Goal: Task Accomplishment & Management: Use online tool/utility

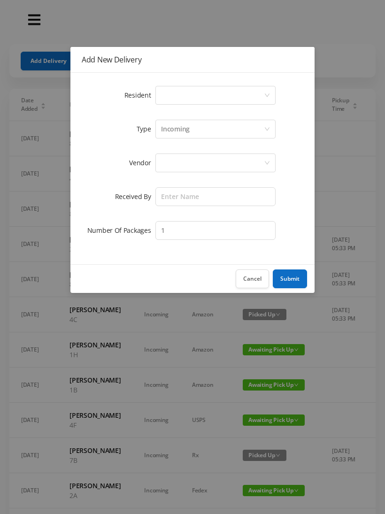
click at [233, 91] on div "Select a person" at bounding box center [212, 95] width 103 height 18
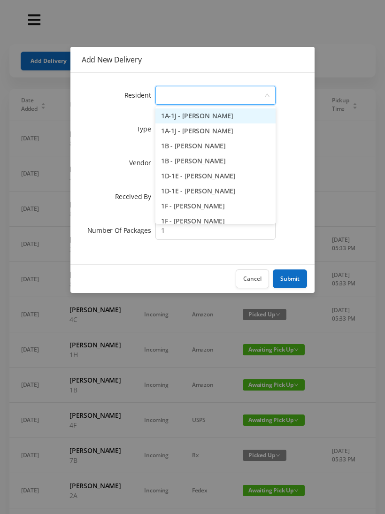
click at [254, 278] on button "Cancel" at bounding box center [252, 278] width 33 height 19
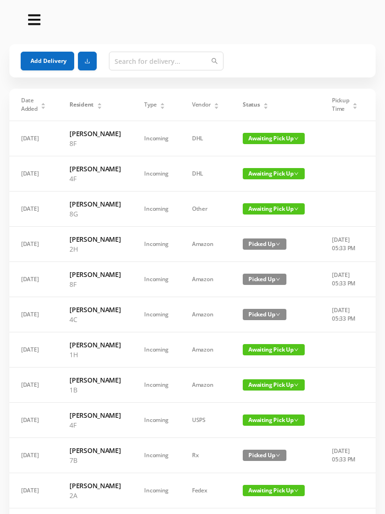
click at [53, 58] on button "Add Delivery" at bounding box center [48, 61] width 54 height 19
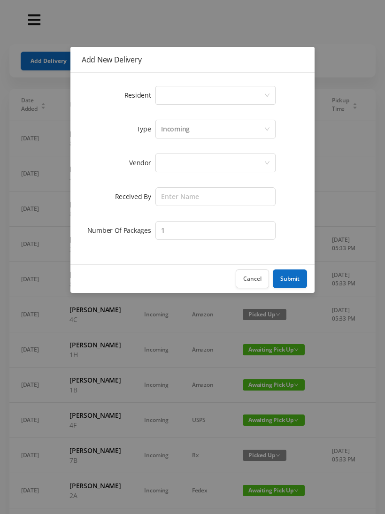
click at [264, 95] on icon "icon: down" at bounding box center [267, 95] width 6 height 6
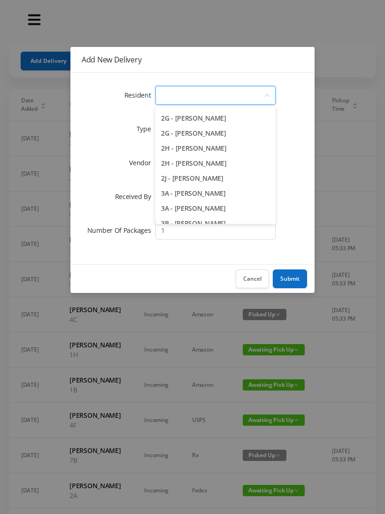
scroll to position [299, 0]
click at [224, 161] on li "2H - [PERSON_NAME]" at bounding box center [215, 162] width 120 height 15
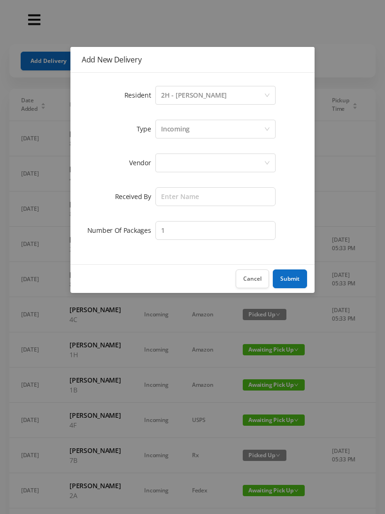
click at [227, 161] on div at bounding box center [212, 163] width 103 height 18
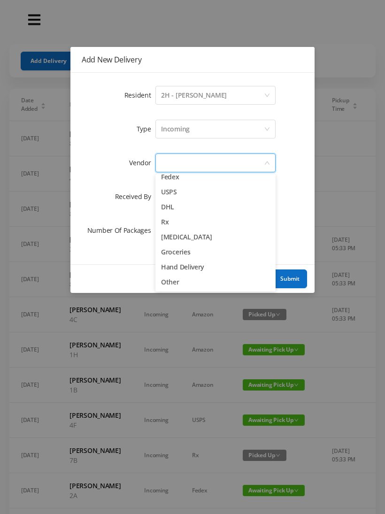
scroll to position [37, 0]
click at [193, 257] on li "Groceries" at bounding box center [215, 252] width 120 height 15
click at [245, 161] on div "Groceries" at bounding box center [212, 163] width 103 height 18
click at [179, 279] on li "Other" at bounding box center [215, 282] width 120 height 15
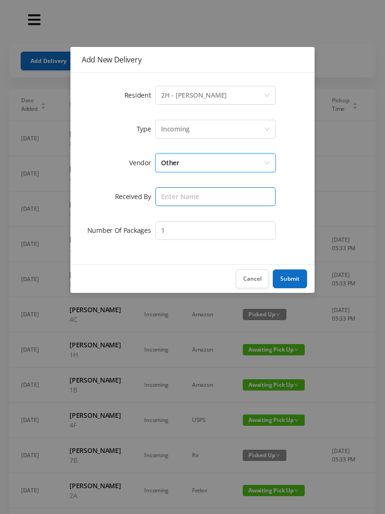
click at [202, 194] on input "text" at bounding box center [215, 196] width 120 height 19
type input "[PERSON_NAME]"
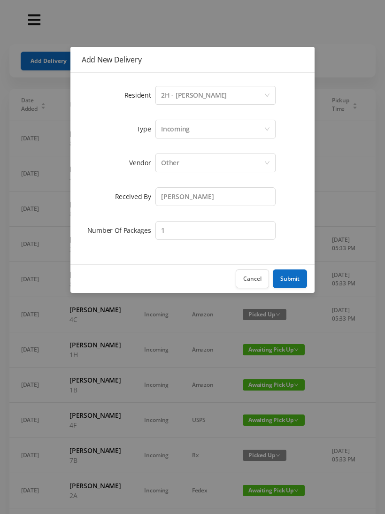
click at [287, 275] on button "Submit" at bounding box center [290, 278] width 34 height 19
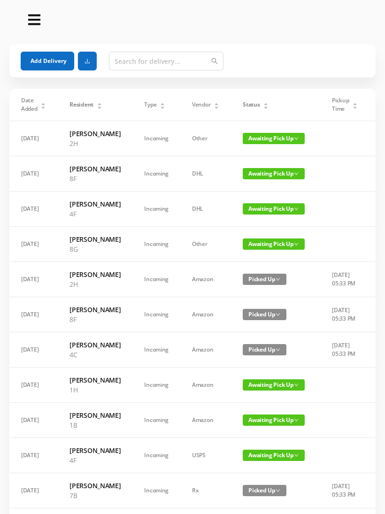
click at [56, 60] on button "Add Delivery" at bounding box center [48, 61] width 54 height 19
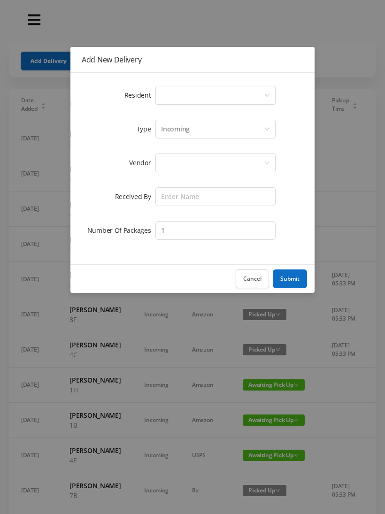
click at [262, 90] on div "Select a person" at bounding box center [212, 95] width 103 height 18
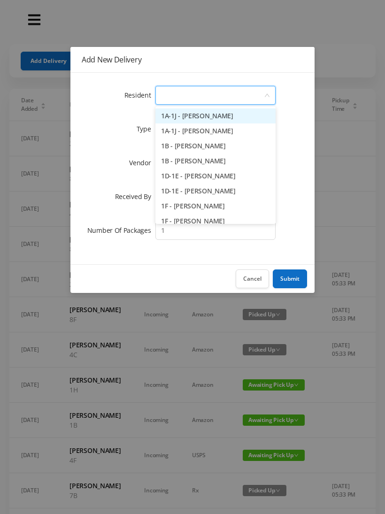
click at [262, 276] on button "Cancel" at bounding box center [252, 278] width 33 height 19
click at [262, 250] on span "Awaiting Pick Up" at bounding box center [274, 243] width 62 height 11
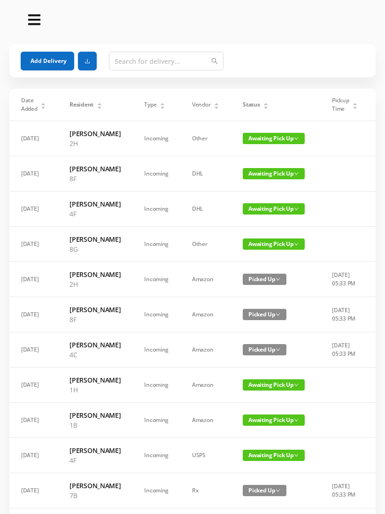
click at [330, 192] on td at bounding box center [344, 173] width 49 height 35
click at [265, 179] on span "Awaiting Pick Up" at bounding box center [274, 173] width 62 height 11
click at [257, 221] on link "Picked Up" at bounding box center [259, 221] width 61 height 15
